Goal: Task Accomplishment & Management: Complete application form

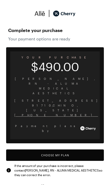
scroll to position [421, 0]
click at [50, 150] on button "Choose My Plan" at bounding box center [54, 155] width 97 height 11
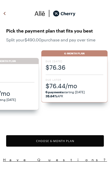
click at [64, 80] on span "Due Later" at bounding box center [73, 80] width 57 height 4
click at [56, 140] on button "Choose 6 -Month Plan" at bounding box center [54, 141] width 97 height 11
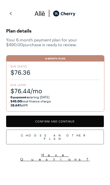
click at [48, 123] on button "Confirm and Continue" at bounding box center [54, 121] width 97 height 11
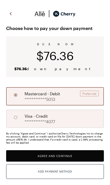
click at [50, 157] on button "Agree and Continue" at bounding box center [54, 156] width 97 height 11
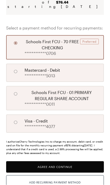
scroll to position [79, 0]
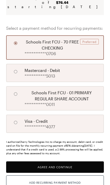
click at [48, 162] on button "Agree and Continue" at bounding box center [54, 167] width 97 height 11
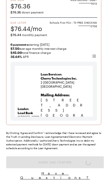
scroll to position [36, 0]
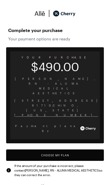
click at [45, 150] on button "Choose My Plan" at bounding box center [54, 155] width 97 height 11
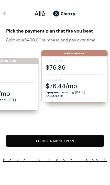
scroll to position [2, 0]
click at [63, 76] on div "Due [DATE] $76.36 Due Later $76.44/mo 6 payments starting [DATE] 35.64% APR" at bounding box center [74, 80] width 66 height 46
click at [42, 141] on button "Choose 6 -Month Plan" at bounding box center [54, 141] width 97 height 11
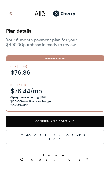
scroll to position [421, 0]
click at [52, 121] on button "Confirm and Continue" at bounding box center [54, 121] width 97 height 11
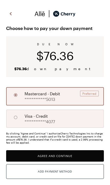
click at [53, 157] on button "Agree and Continue" at bounding box center [54, 156] width 97 height 11
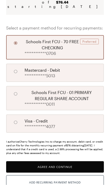
scroll to position [79, 0]
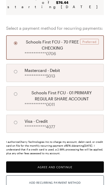
click at [48, 162] on button "Agree and Continue" at bounding box center [54, 167] width 97 height 11
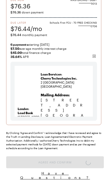
scroll to position [36, 0]
